Goal: Check status: Check status

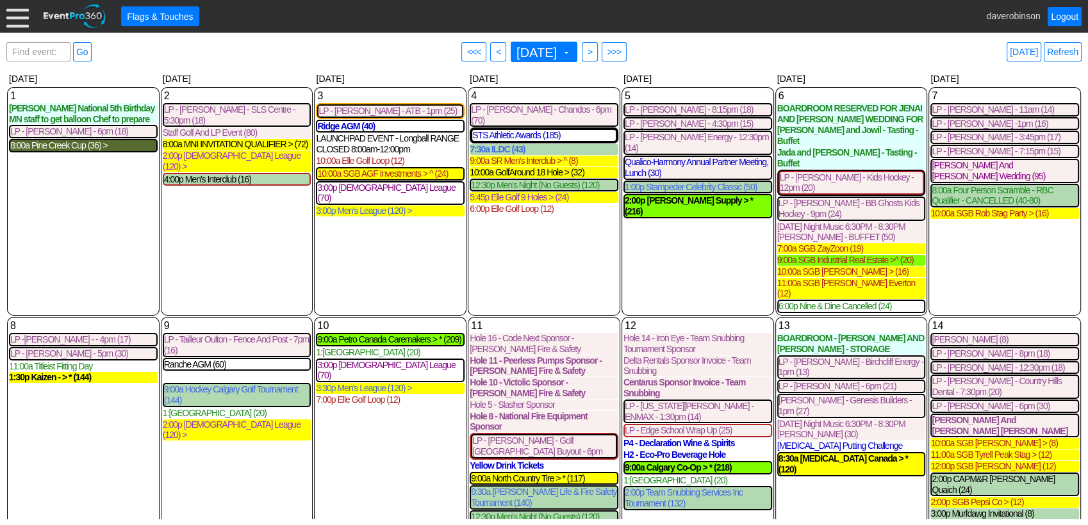
scroll to position [541, 0]
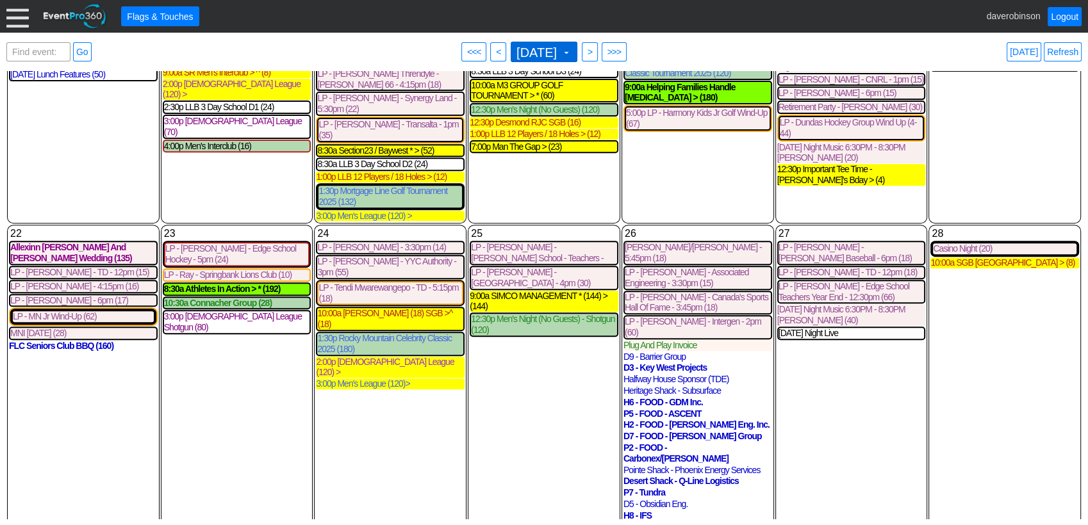
click at [572, 51] on span at bounding box center [566, 52] width 10 height 10
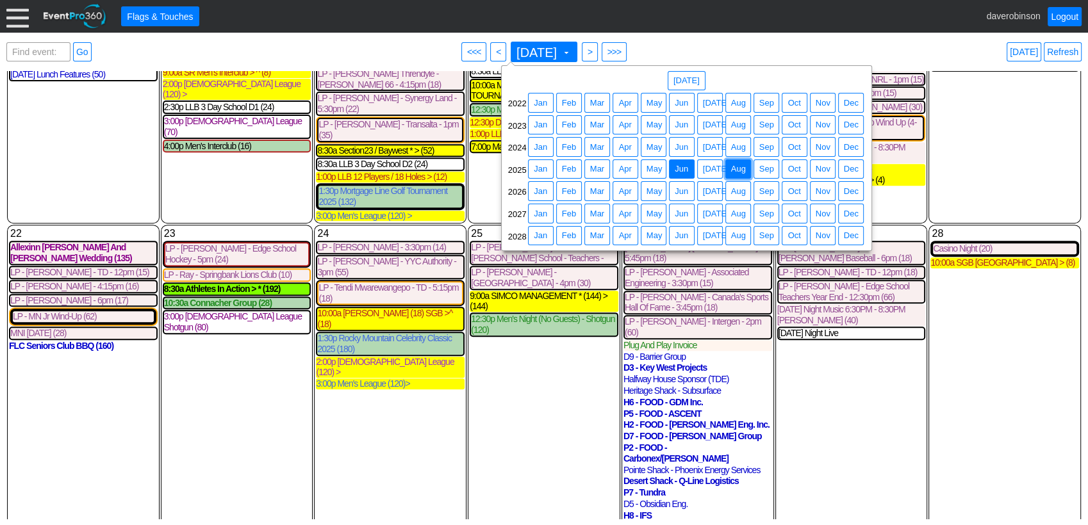
click at [738, 173] on span "Aug" at bounding box center [739, 169] width 20 height 13
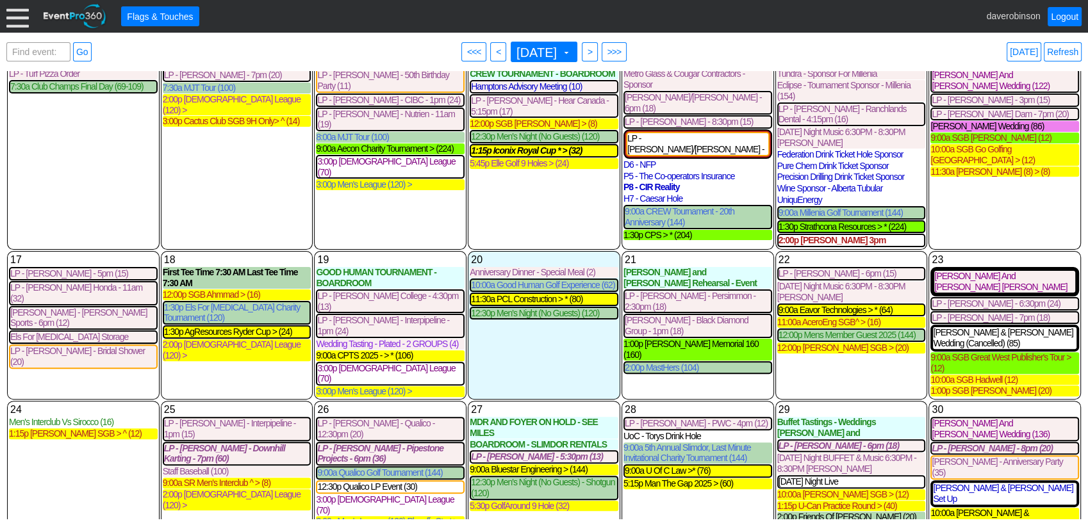
scroll to position [473, 0]
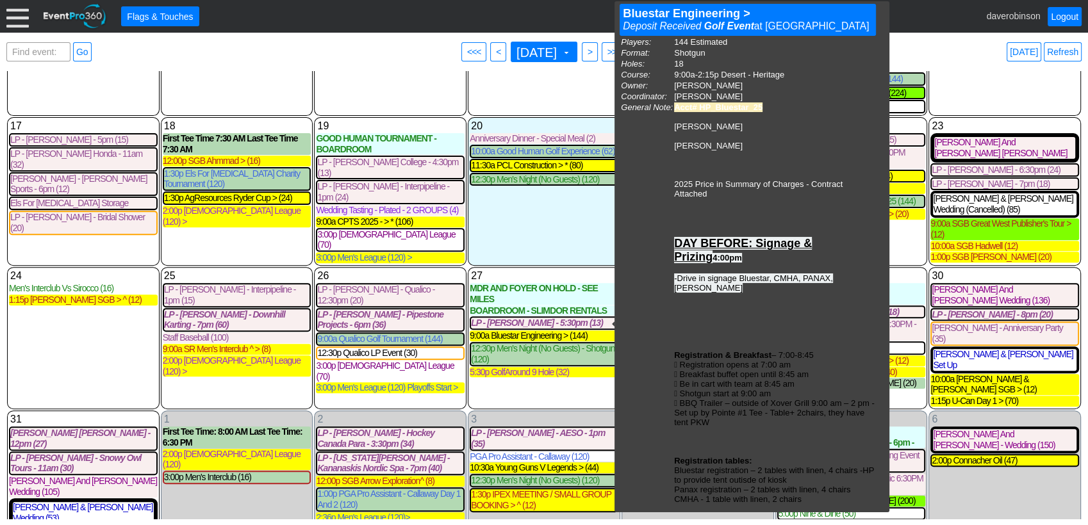
click at [983, 482] on div "6 [DATE] [PERSON_NAME] And [PERSON_NAME] - Wedding (150) [PERSON_NAME] And [PER…" at bounding box center [1005, 489] width 153 height 156
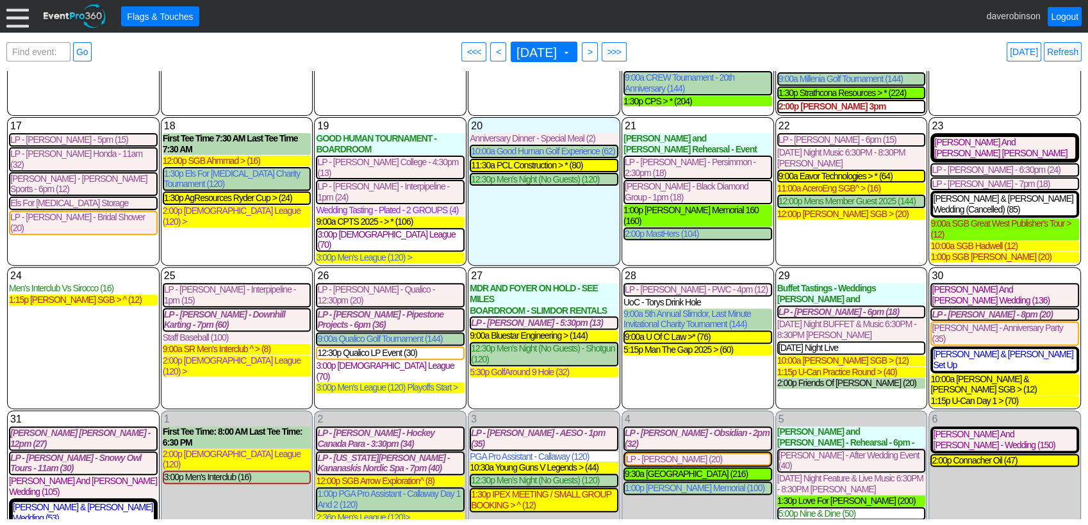
click at [991, 478] on div "6 [DATE] [PERSON_NAME] And [PERSON_NAME] - Wedding (150) [PERSON_NAME] And [PER…" at bounding box center [1005, 489] width 153 height 156
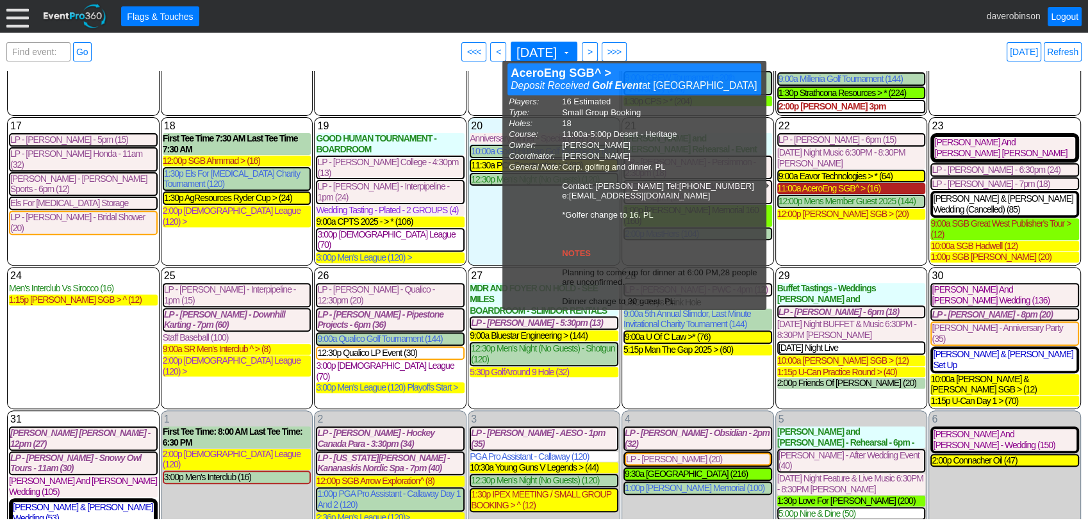
click at [843, 187] on div "11:00a AceroEng SGB^ > (16)" at bounding box center [851, 188] width 149 height 11
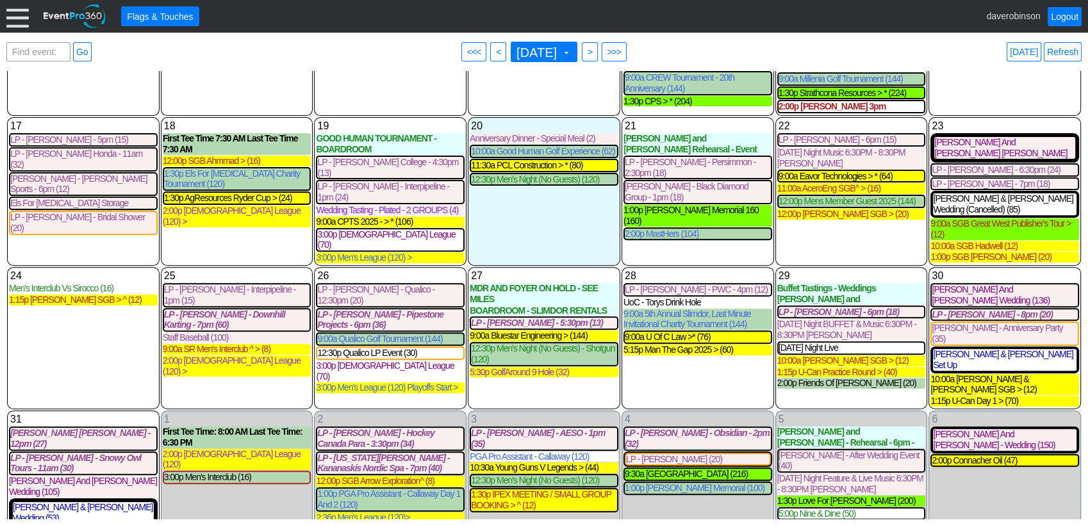
click at [713, 370] on div "28 [DATE] LP - [PERSON_NAME] - PWC - 4pm (12) LP - [PERSON_NAME] - PWC - 4pm Bo…" at bounding box center [698, 338] width 153 height 142
click at [723, 370] on div "28 [DATE] LP - [PERSON_NAME] - PWC - 4pm (12) LP - [PERSON_NAME] - PWC - 4pm Bo…" at bounding box center [698, 338] width 153 height 142
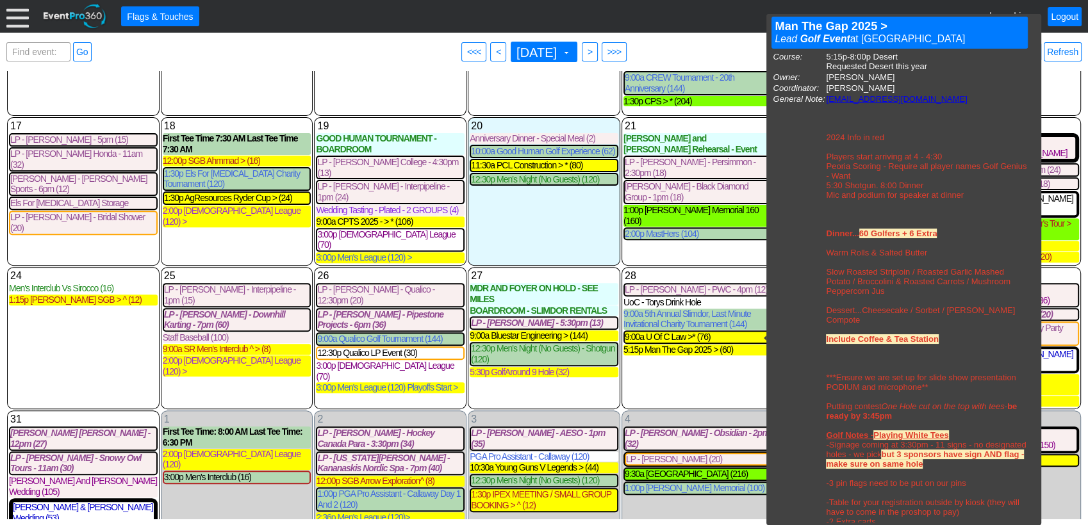
scroll to position [36, 0]
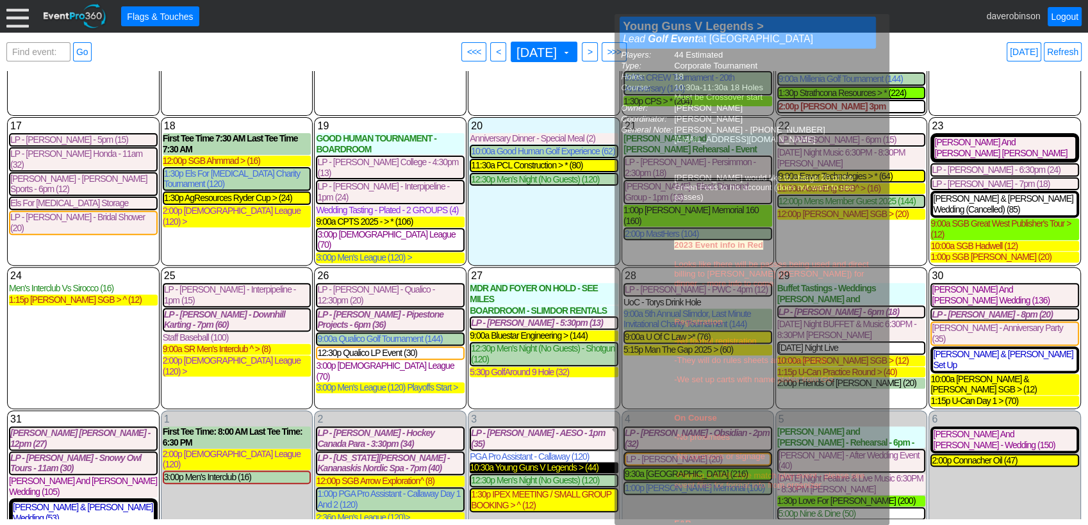
click at [504, 463] on div "10:30a Young Guns V Legends > (44)" at bounding box center [544, 468] width 149 height 11
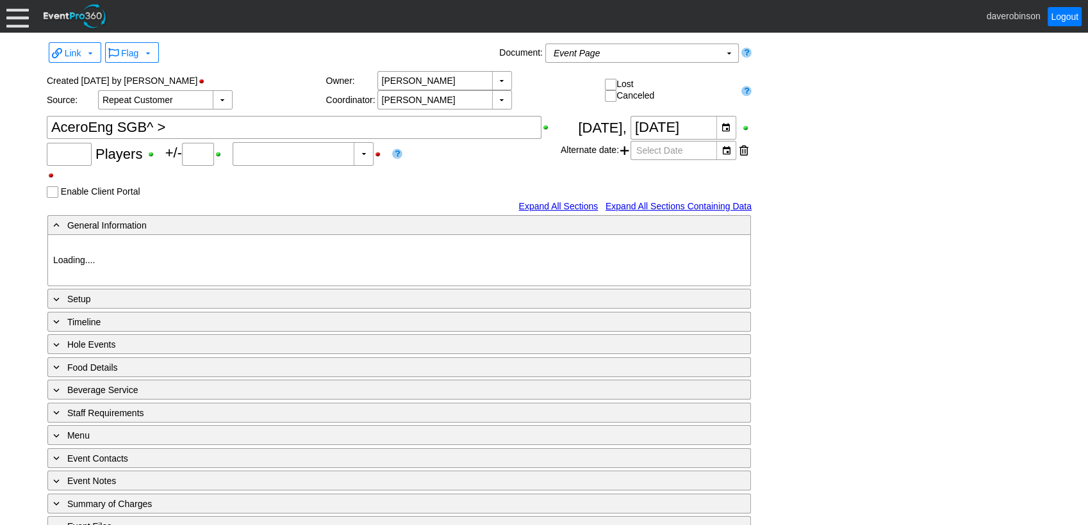
type input "Heritage Pointe Golf Club"
type input "Small Group Booking"
type input "1186145"
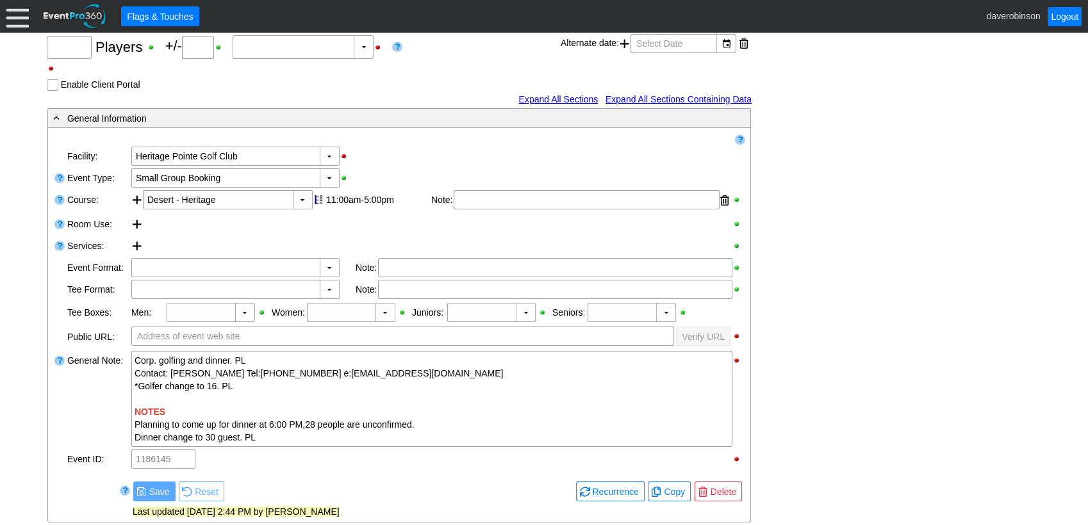
scroll to position [142, 0]
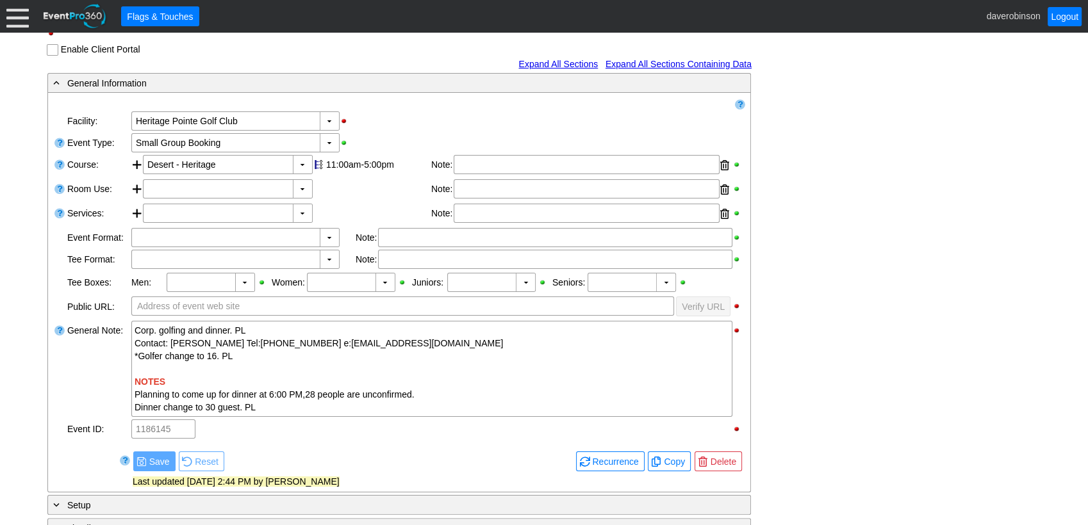
type input "16"
type input "0"
type input "Estimated"
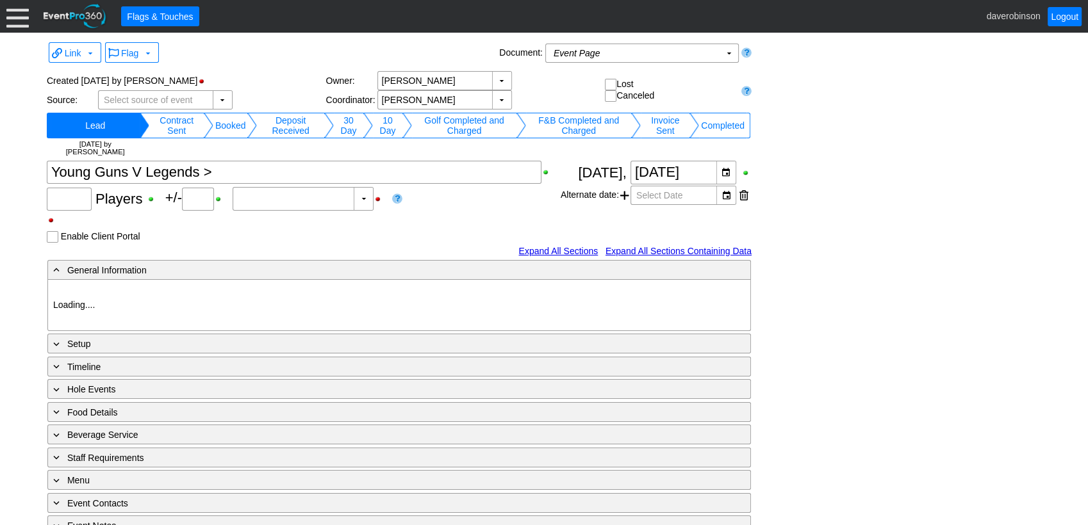
type input "44"
type input "0"
type input "Estimated"
type input "Heritage Pointe Golf Club"
type input "Corporate Tournament"
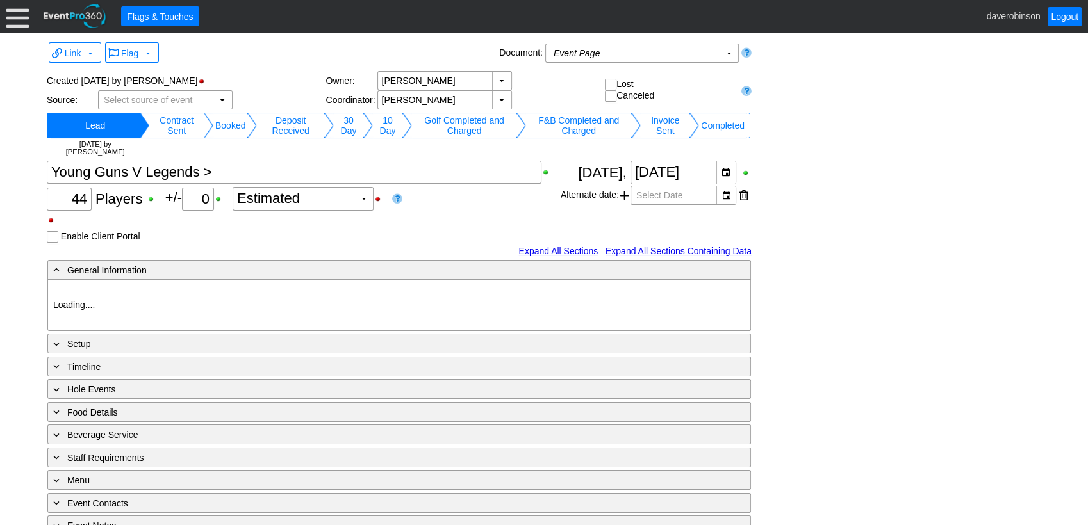
type input "1188786"
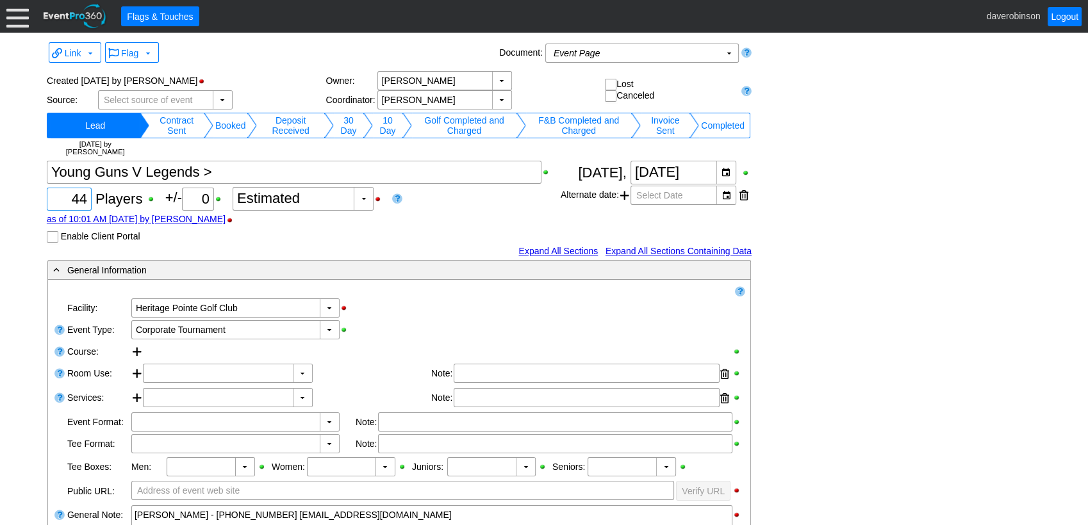
drag, startPoint x: 63, startPoint y: 199, endPoint x: 97, endPoint y: 201, distance: 34.7
click at [97, 201] on div "Χ 44 Players +/- Χ 0 ▼ Χ Estimated as of 10:01 AM on Friday, 7/25/2025 by daver…" at bounding box center [304, 202] width 514 height 82
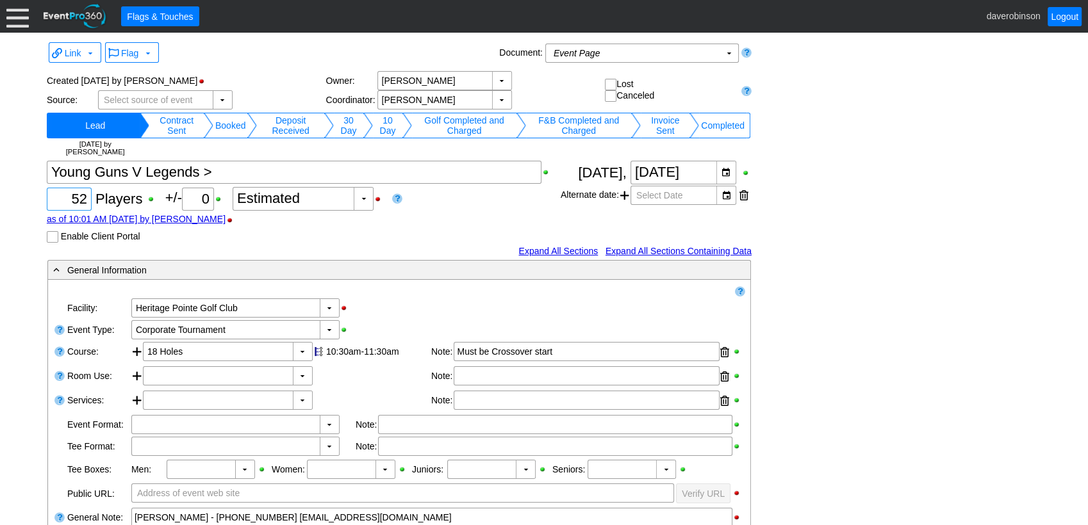
type input "52"
click at [163, 20] on span "Flags & Touches" at bounding box center [159, 16] width 71 height 13
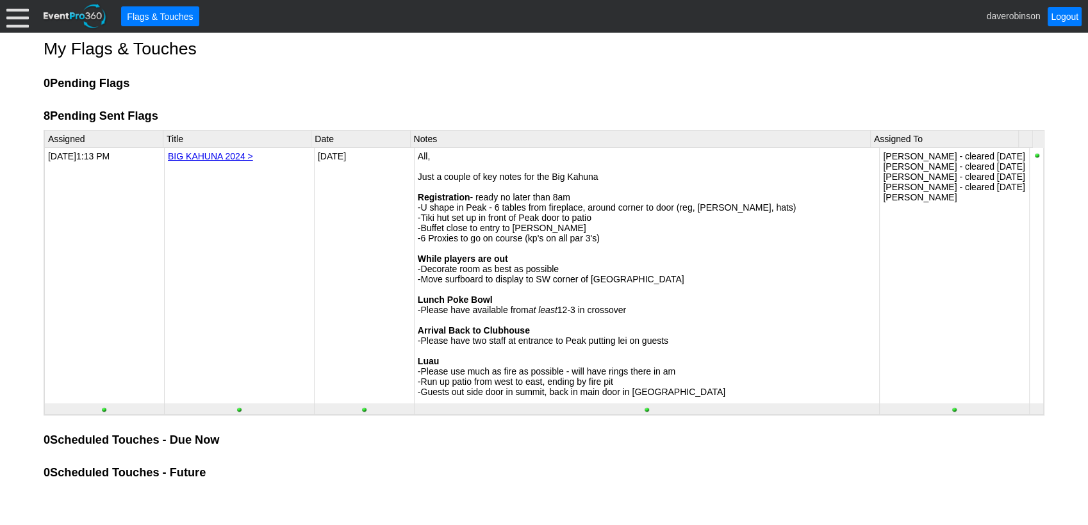
click at [775, 54] on div "My Flags & Touches 0 Pending Flags 8 Pending Sent Flags Assigned Title Date Not…" at bounding box center [544, 260] width 1001 height 442
click at [695, 85] on h2 "0 Pending Flags" at bounding box center [544, 83] width 1001 height 15
